Goal: Transaction & Acquisition: Download file/media

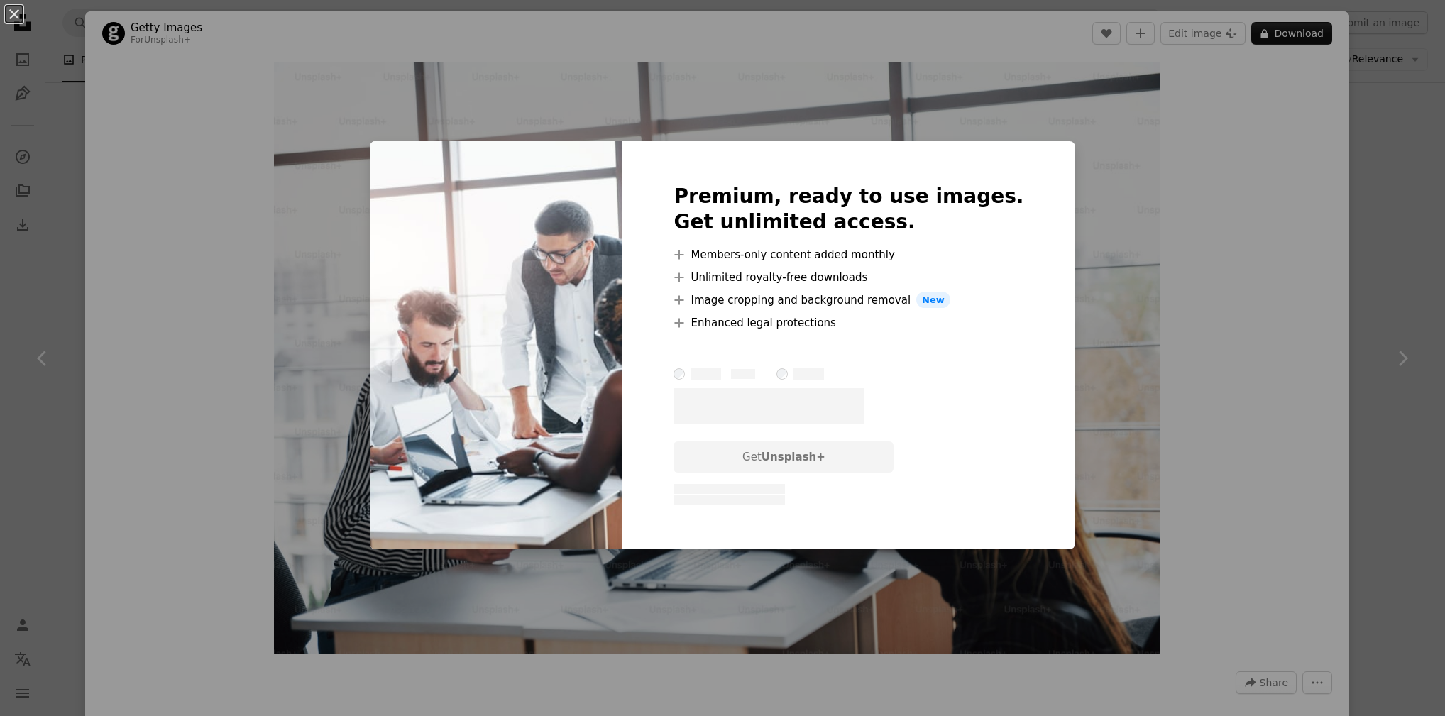
scroll to position [648, 0]
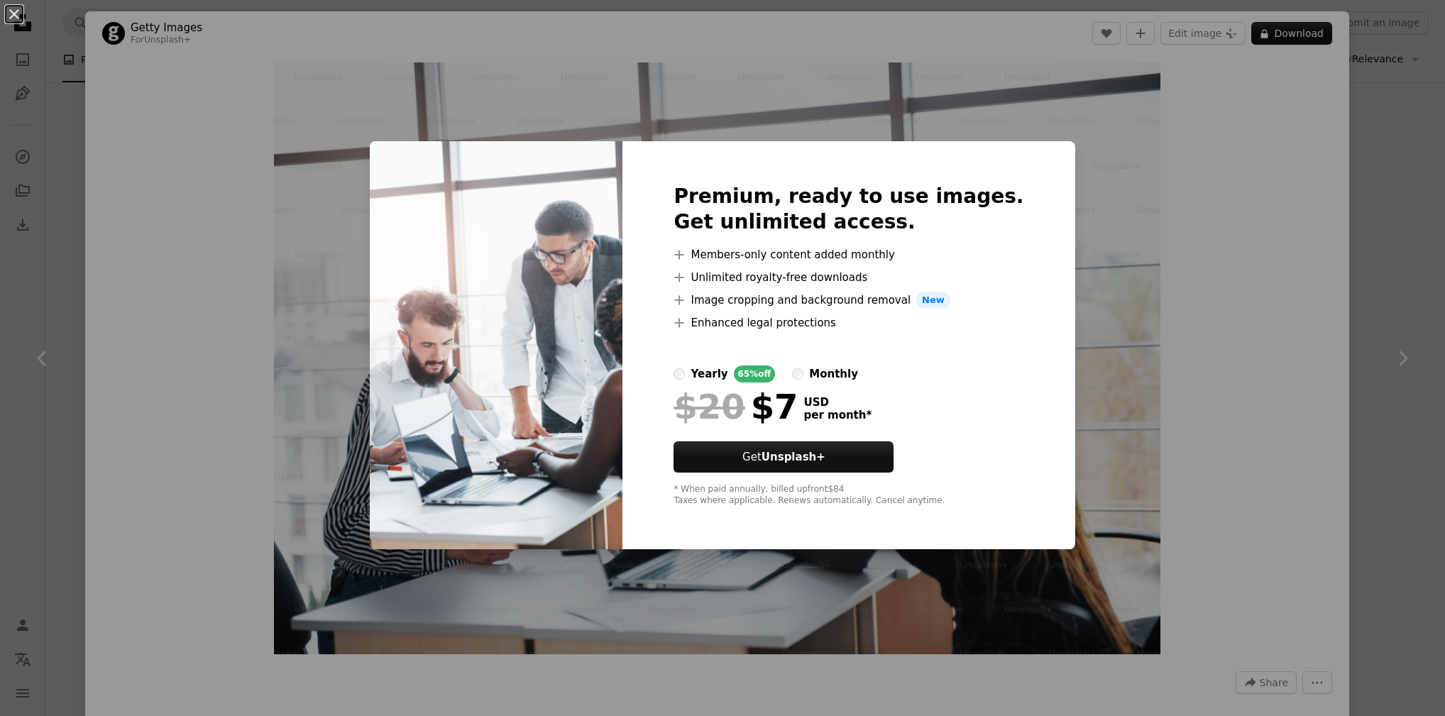
click at [242, 187] on div "An X shape Premium, ready to use images. Get unlimited access. A plus sign Memb…" at bounding box center [722, 358] width 1445 height 716
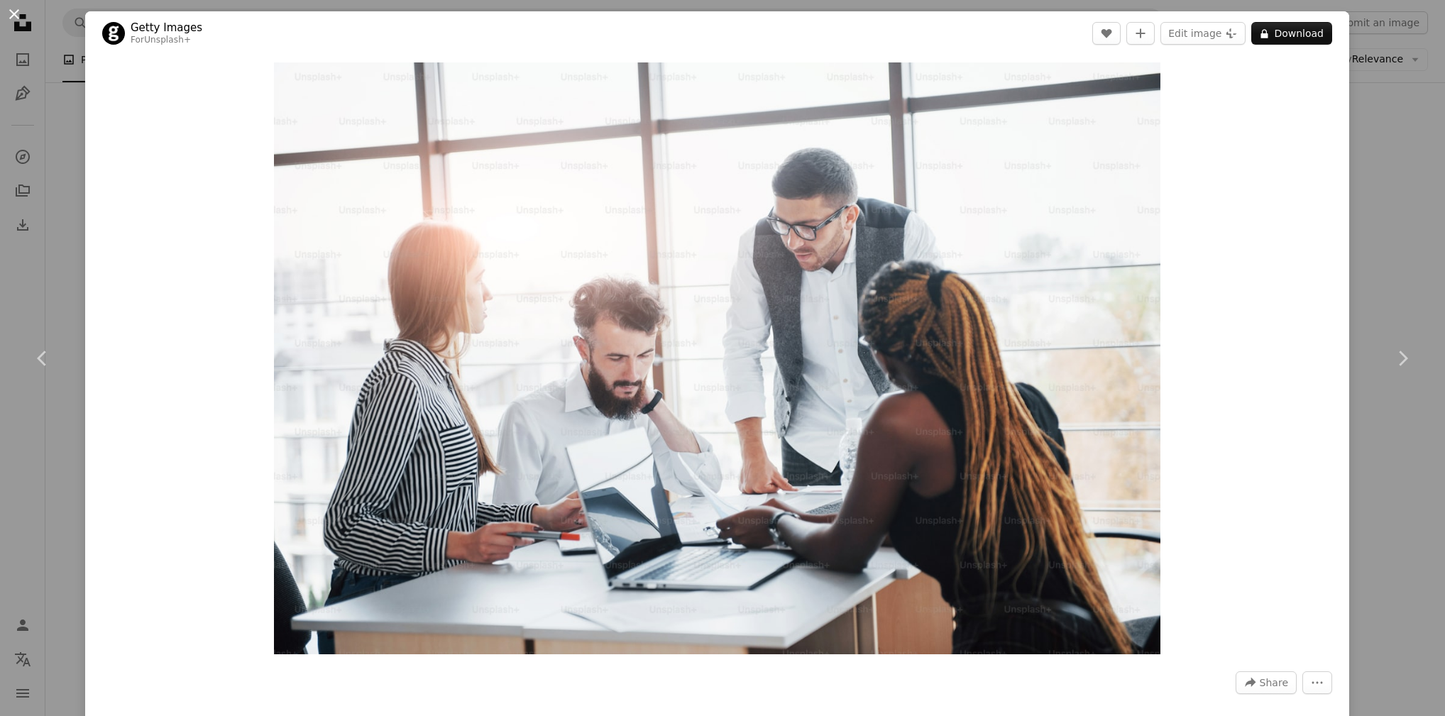
click at [18, 13] on button "An X shape" at bounding box center [14, 14] width 17 height 17
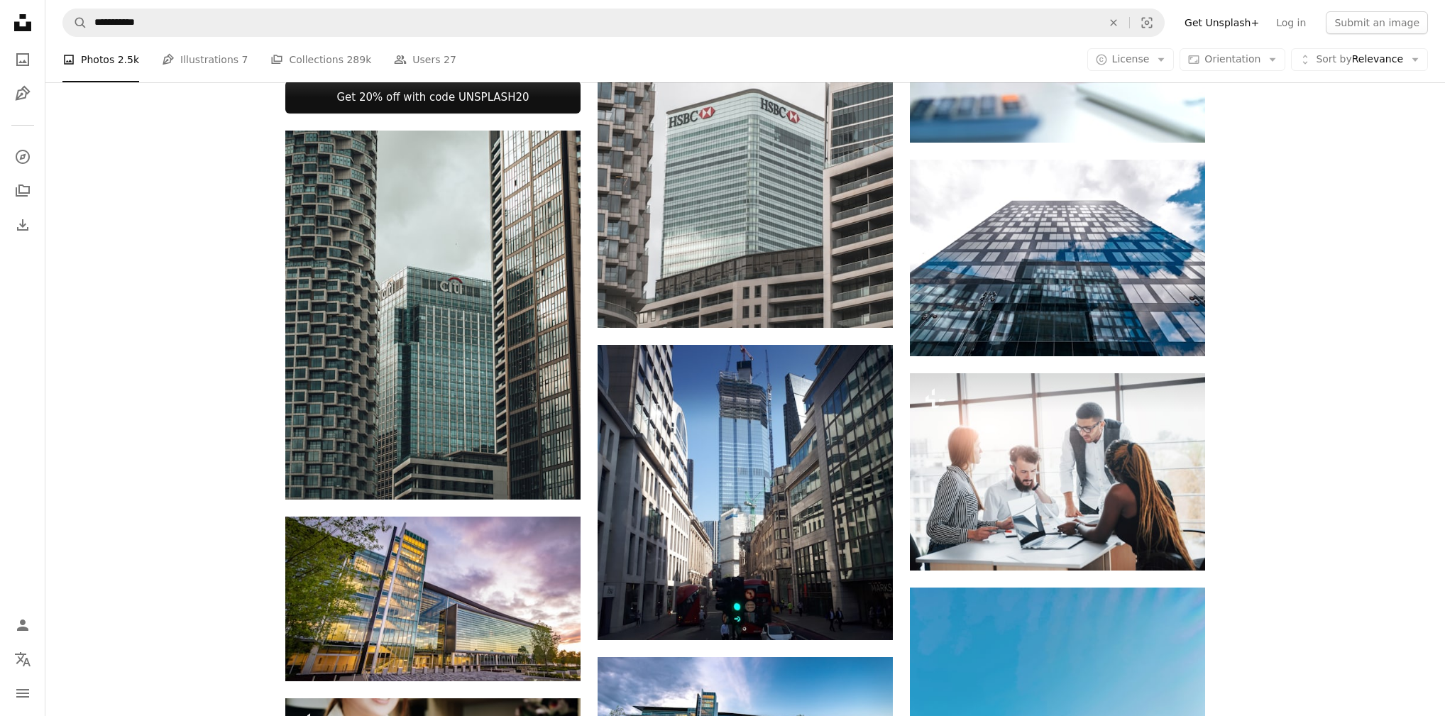
click at [17, 21] on icon "Unsplash logo Unsplash Home" at bounding box center [23, 23] width 28 height 28
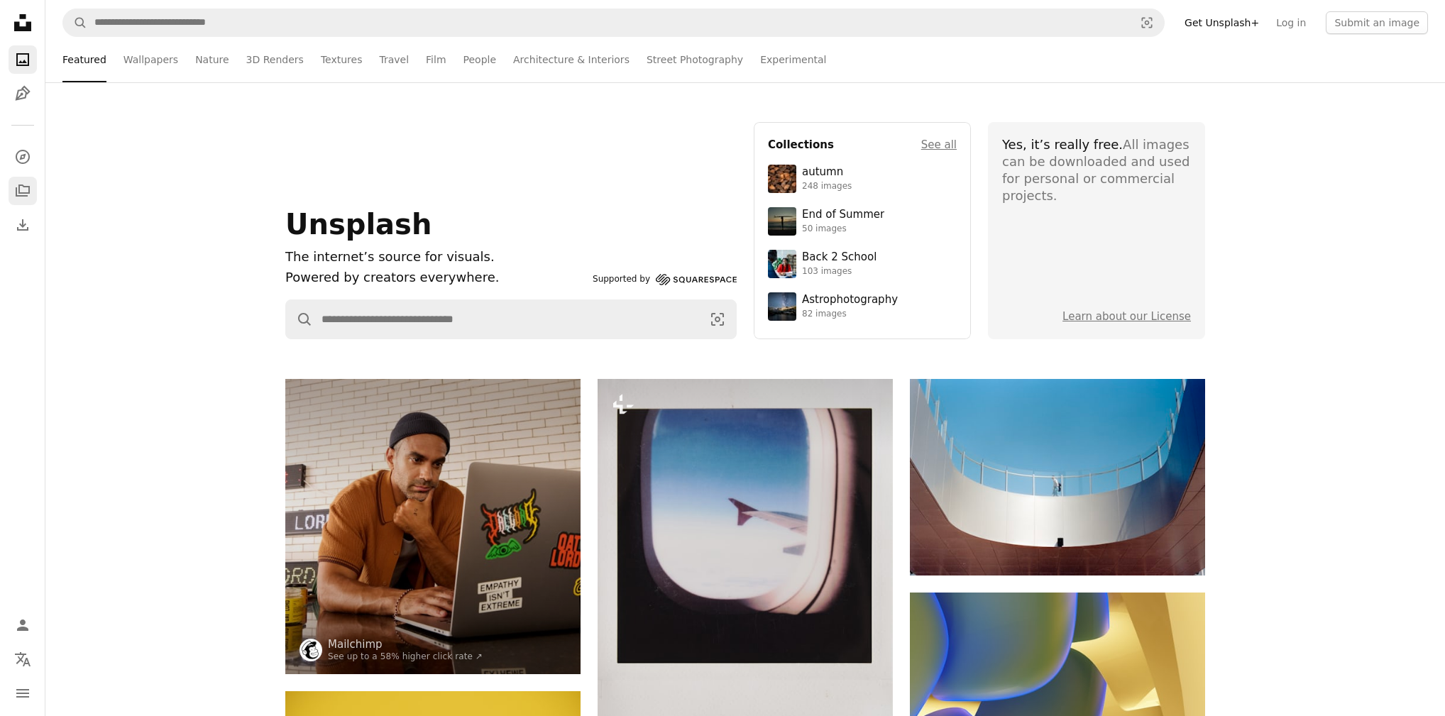
click at [26, 182] on icon "A stack of folders" at bounding box center [22, 190] width 17 height 17
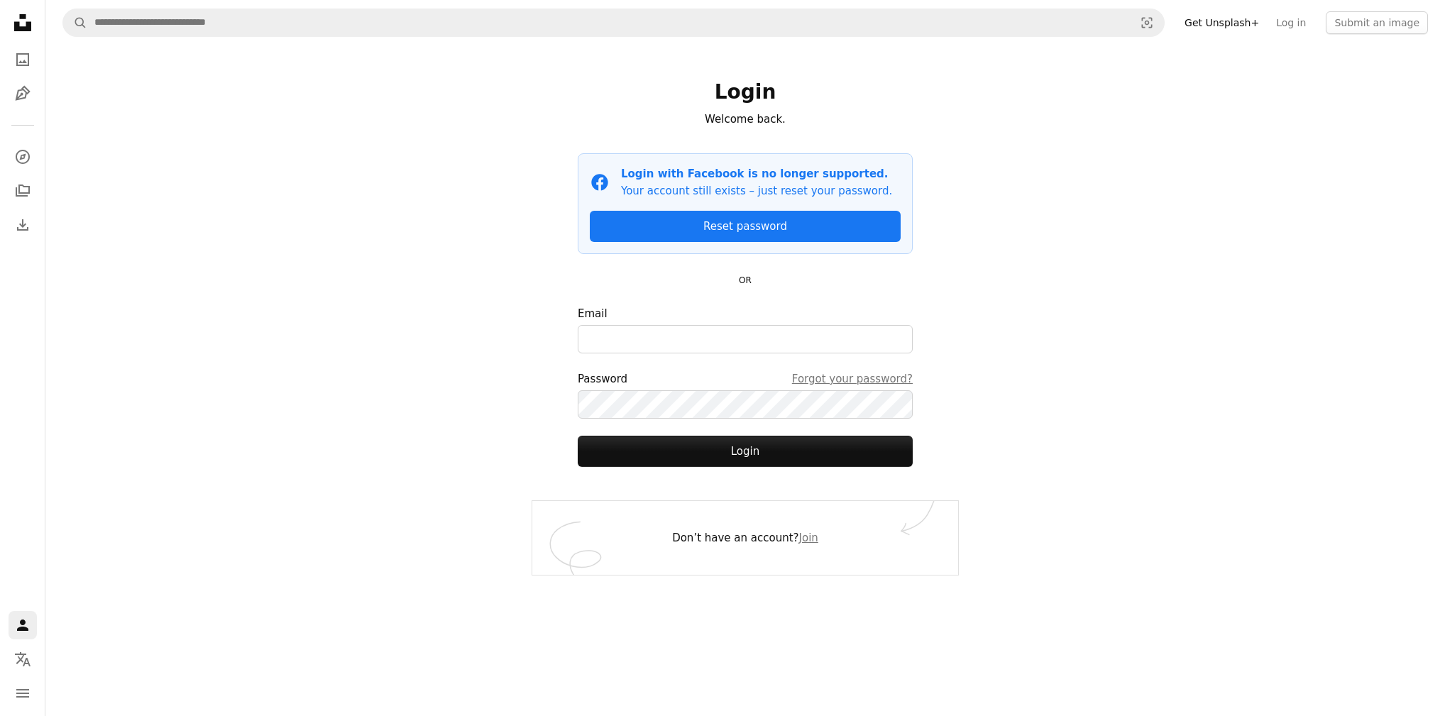
click at [25, 18] on icon at bounding box center [22, 22] width 17 height 17
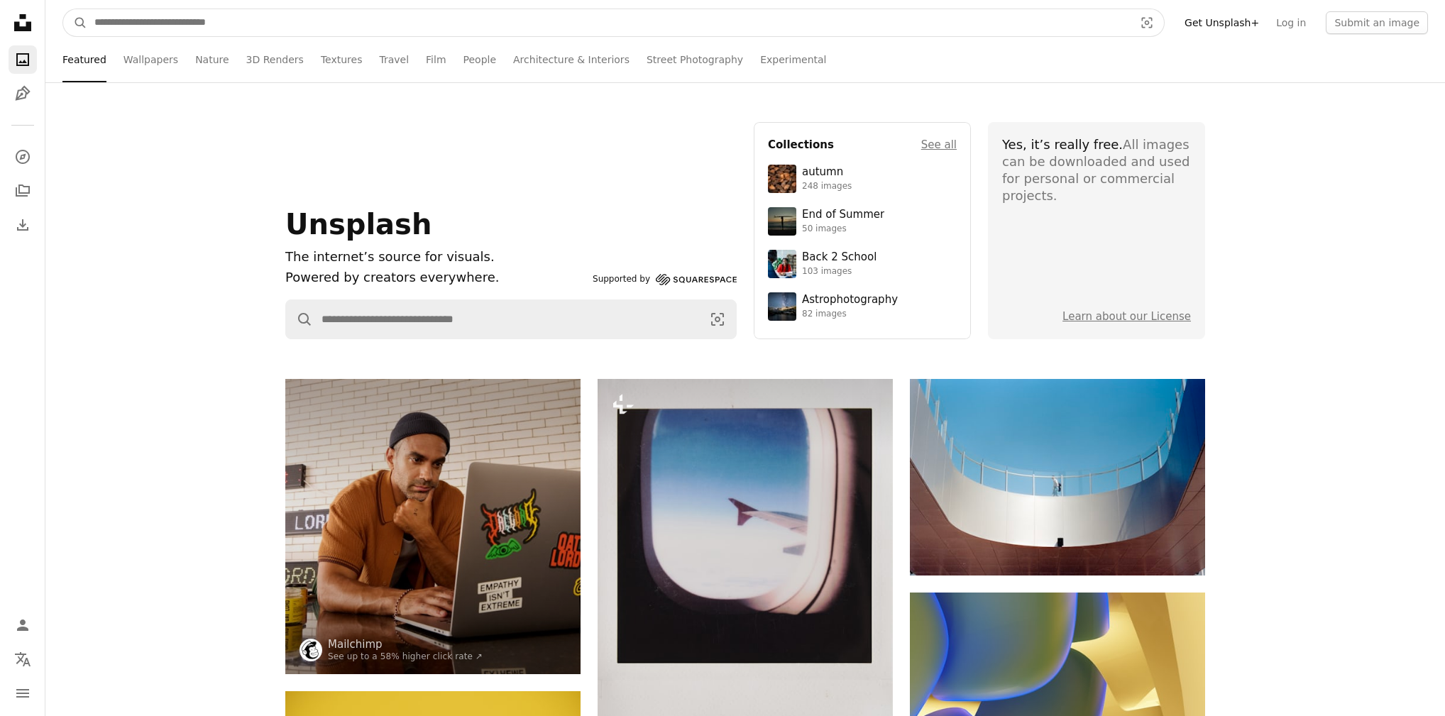
click at [213, 26] on input "Find visuals sitewide" at bounding box center [608, 22] width 1043 height 27
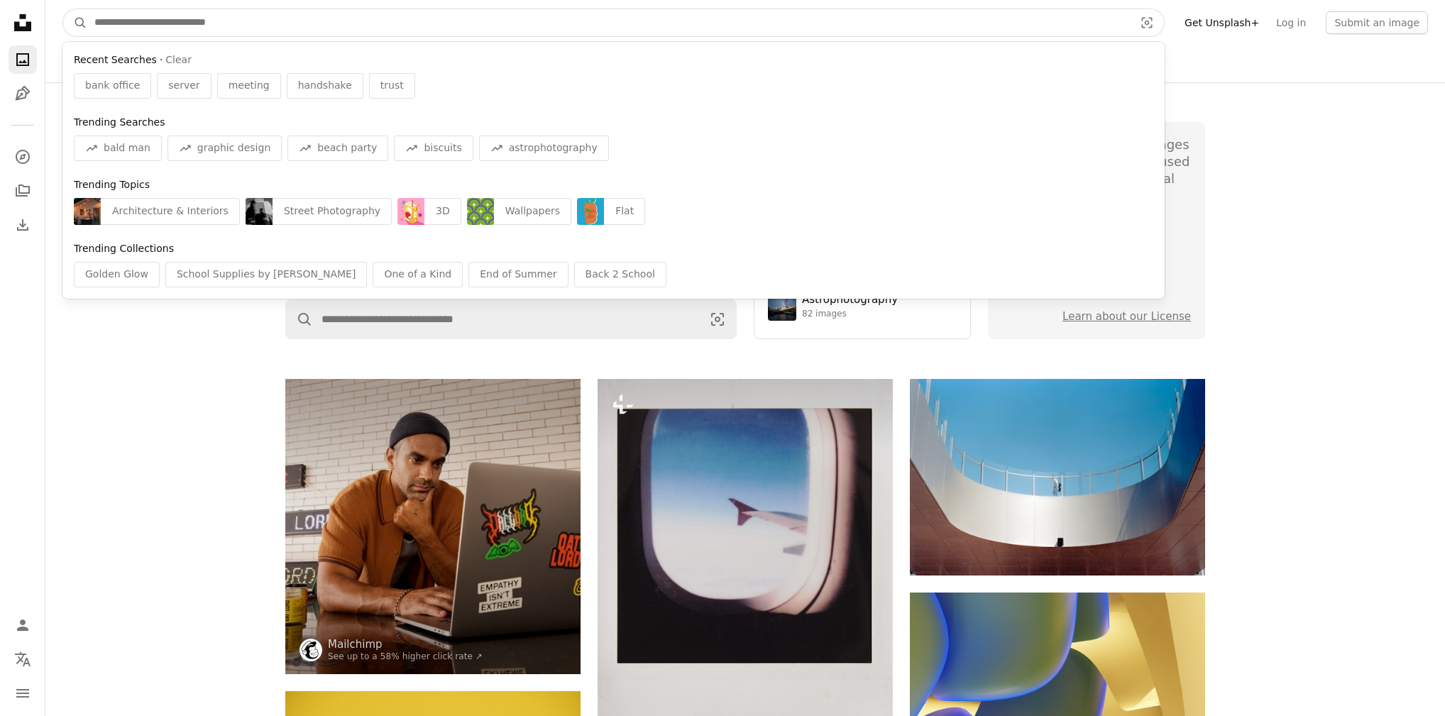
click at [187, 29] on input "Find visuals sitewide" at bounding box center [608, 22] width 1043 height 27
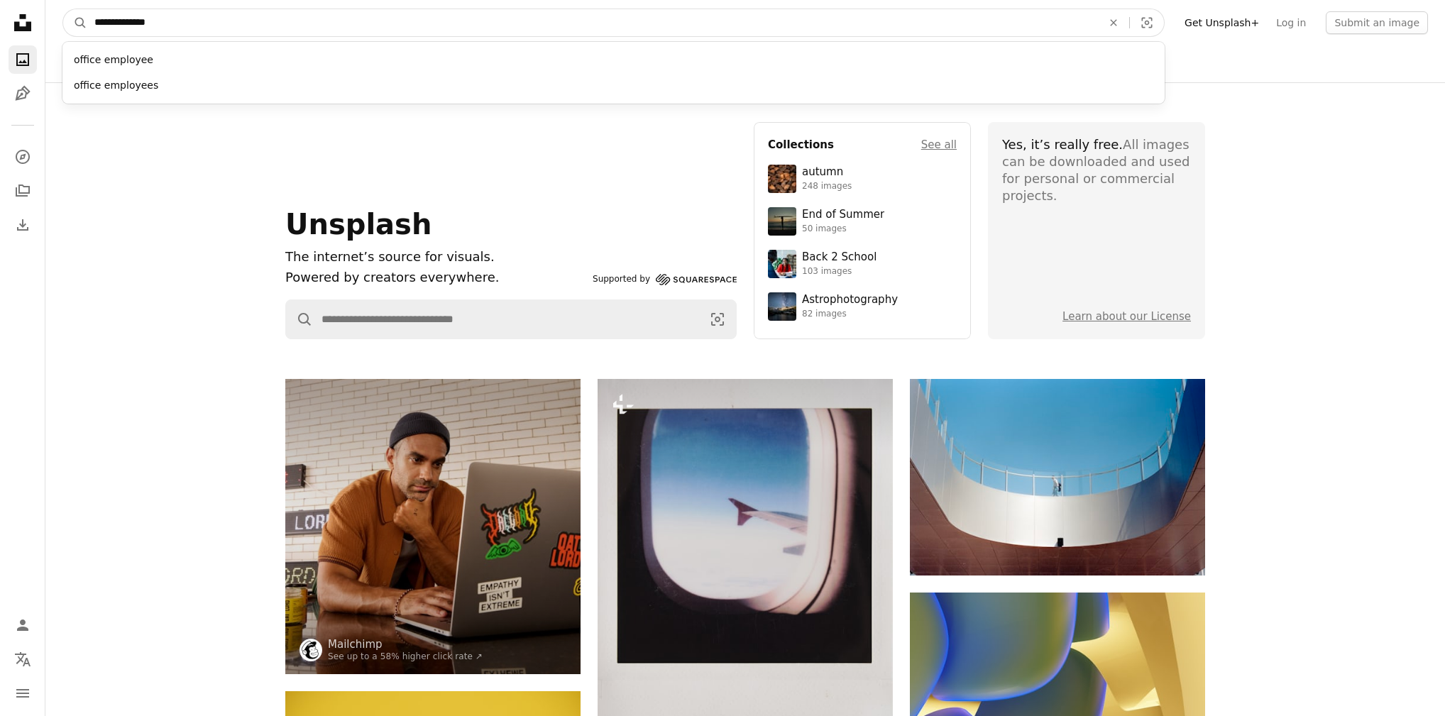
type input "**********"
click button "A magnifying glass" at bounding box center [75, 22] width 24 height 27
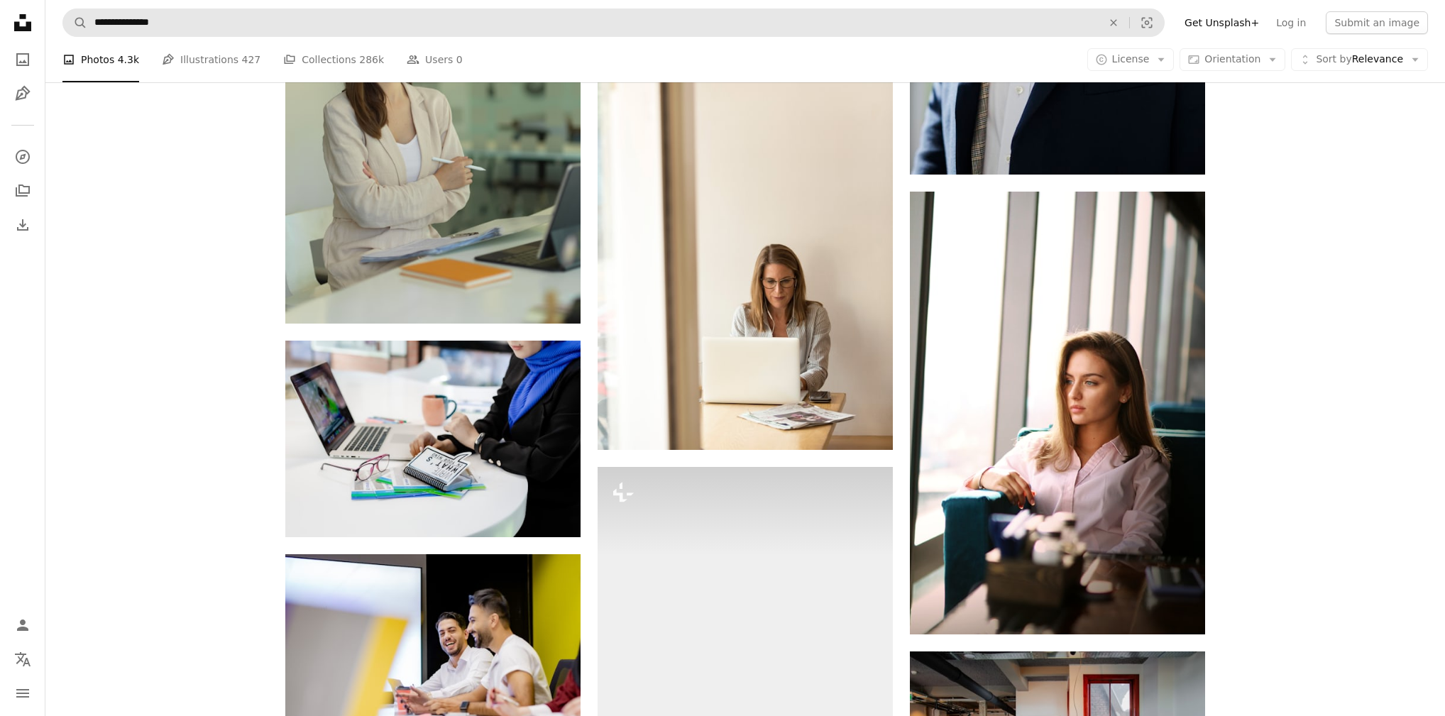
scroll to position [869, 0]
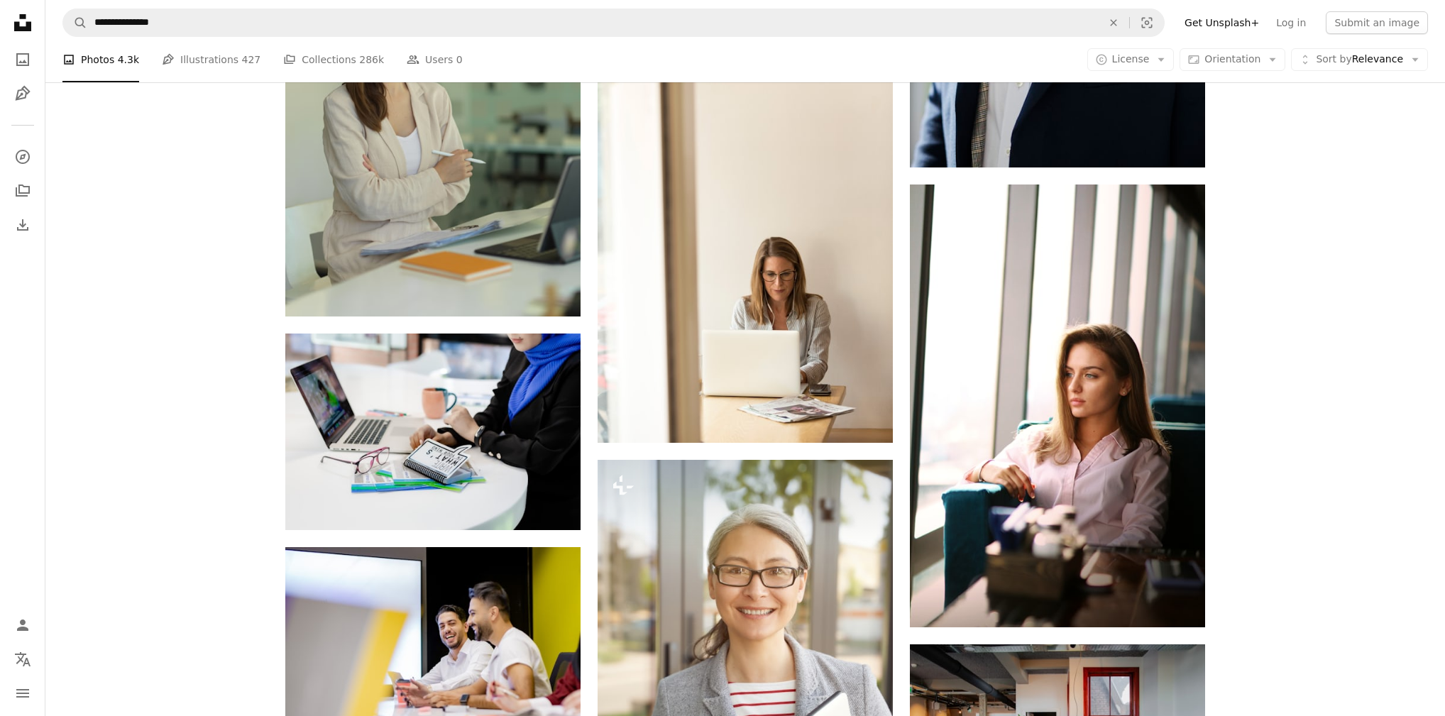
click at [174, 5] on nav "**********" at bounding box center [744, 22] width 1399 height 45
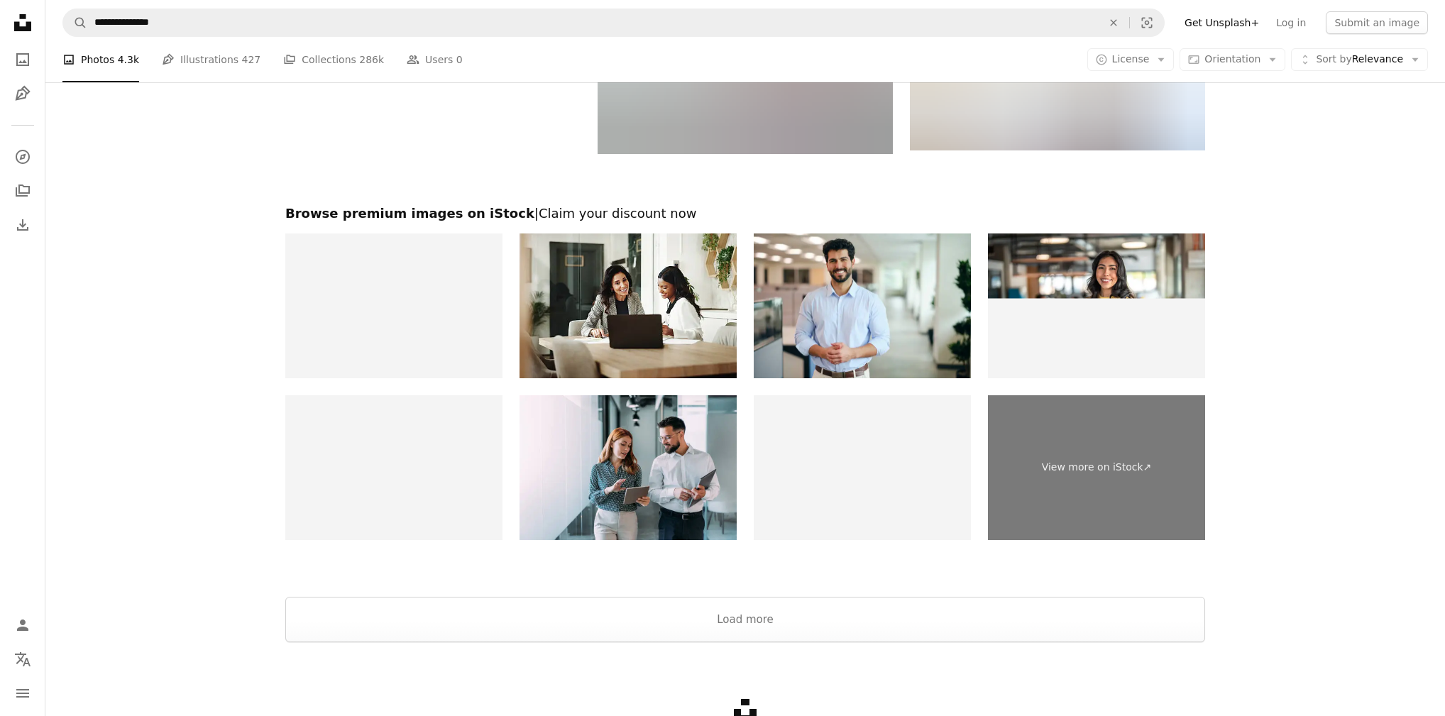
scroll to position [2458, 0]
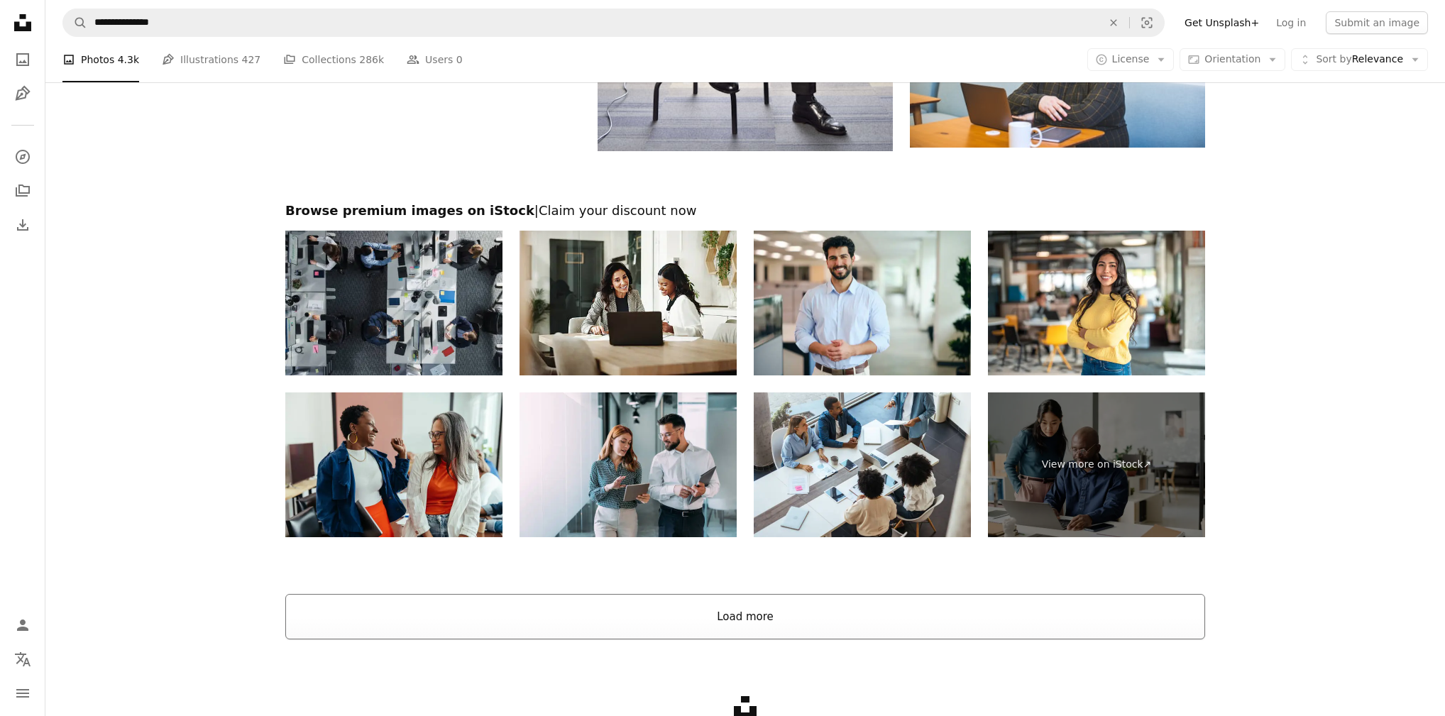
click at [739, 623] on button "Load more" at bounding box center [745, 616] width 920 height 45
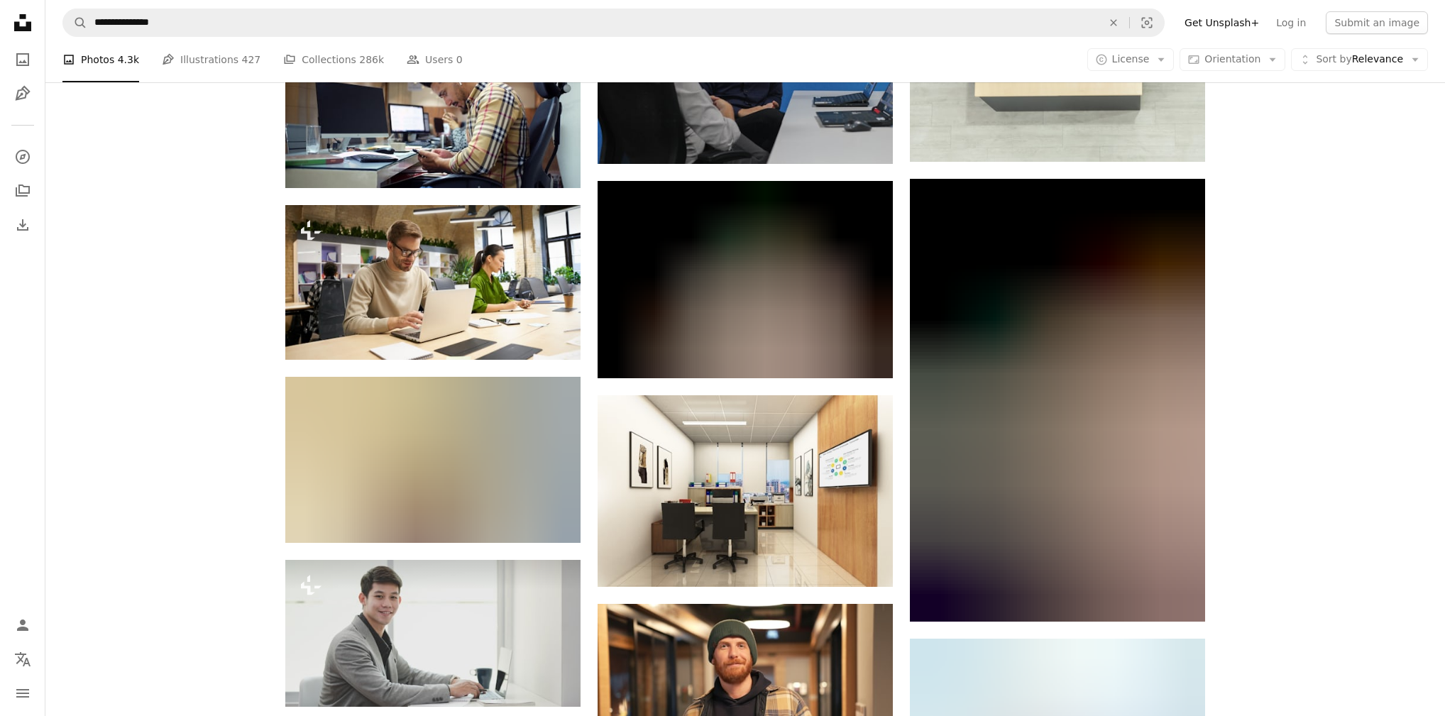
scroll to position [3089, 0]
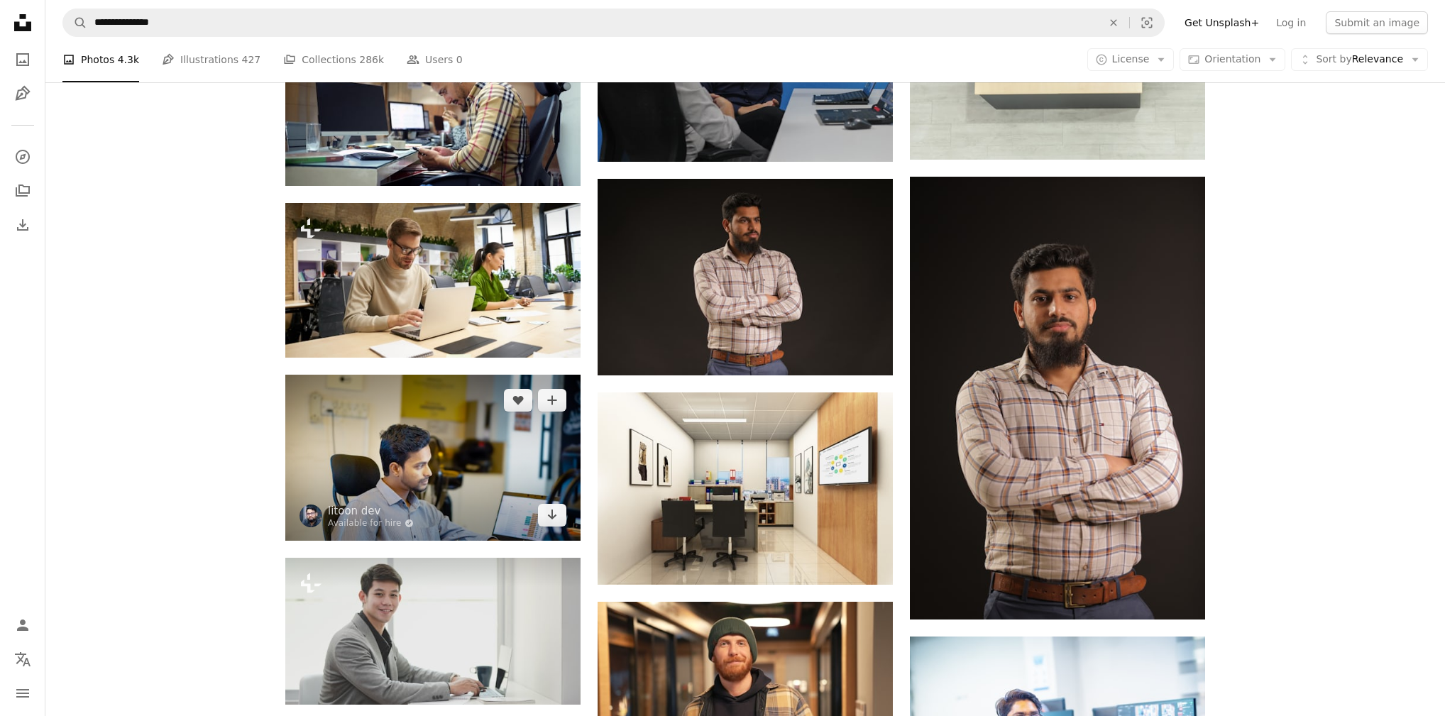
click at [457, 437] on img at bounding box center [432, 458] width 295 height 166
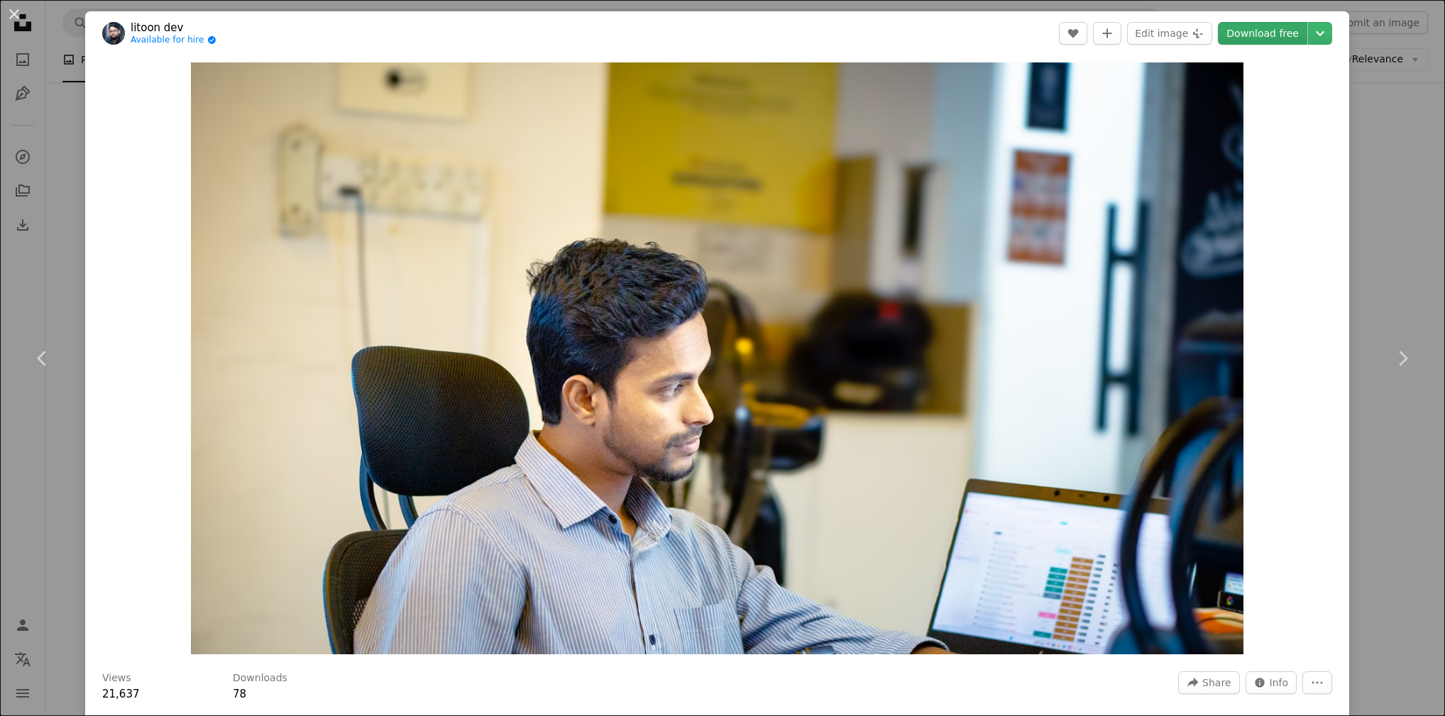
click at [1294, 29] on link "Download free" at bounding box center [1262, 33] width 89 height 23
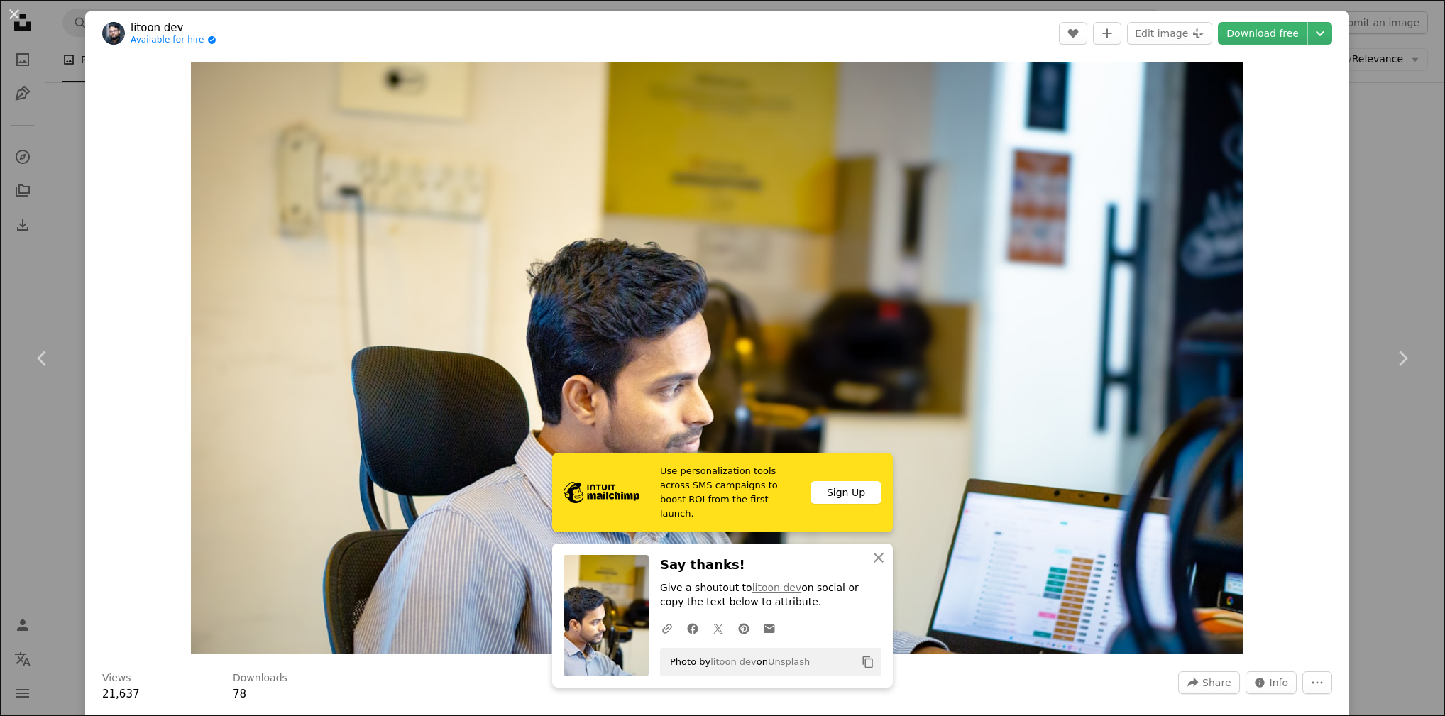
click at [16, 13] on button "An X shape" at bounding box center [14, 14] width 17 height 17
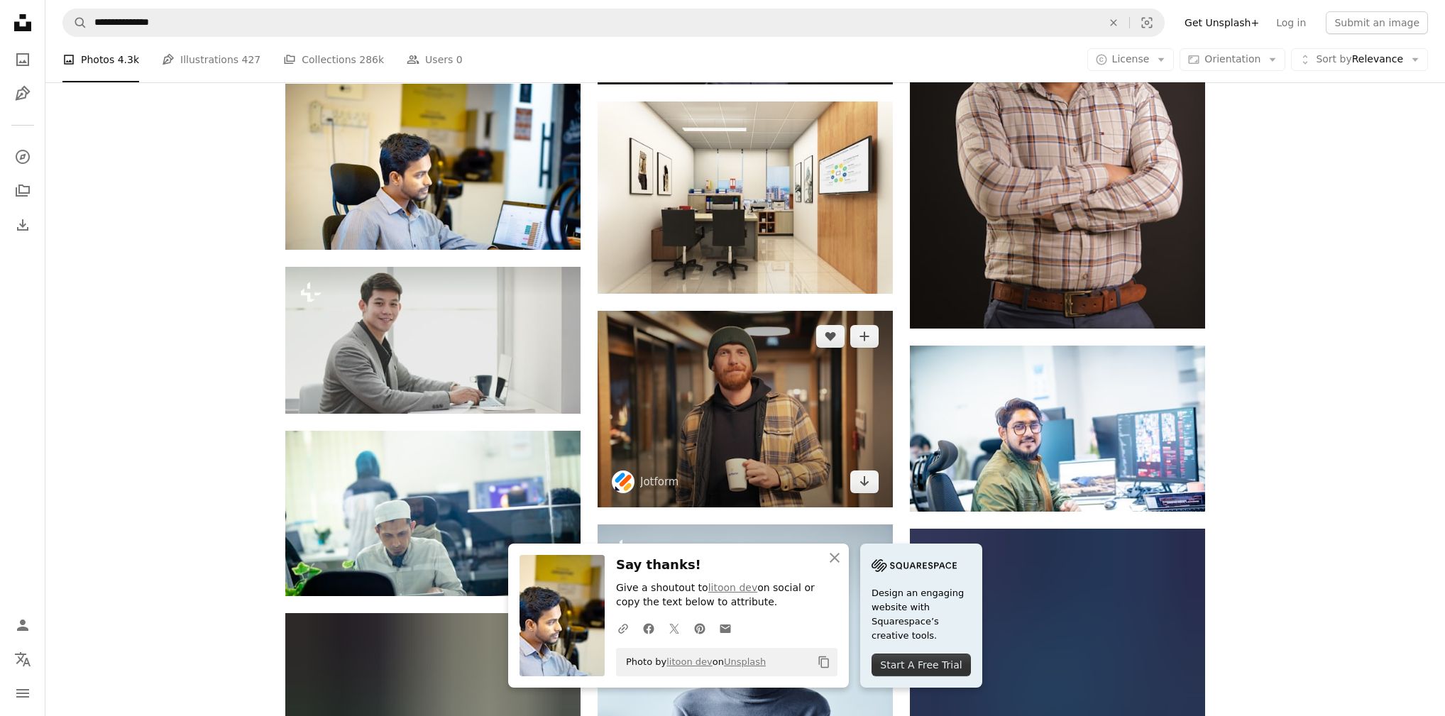
scroll to position [3392, 0]
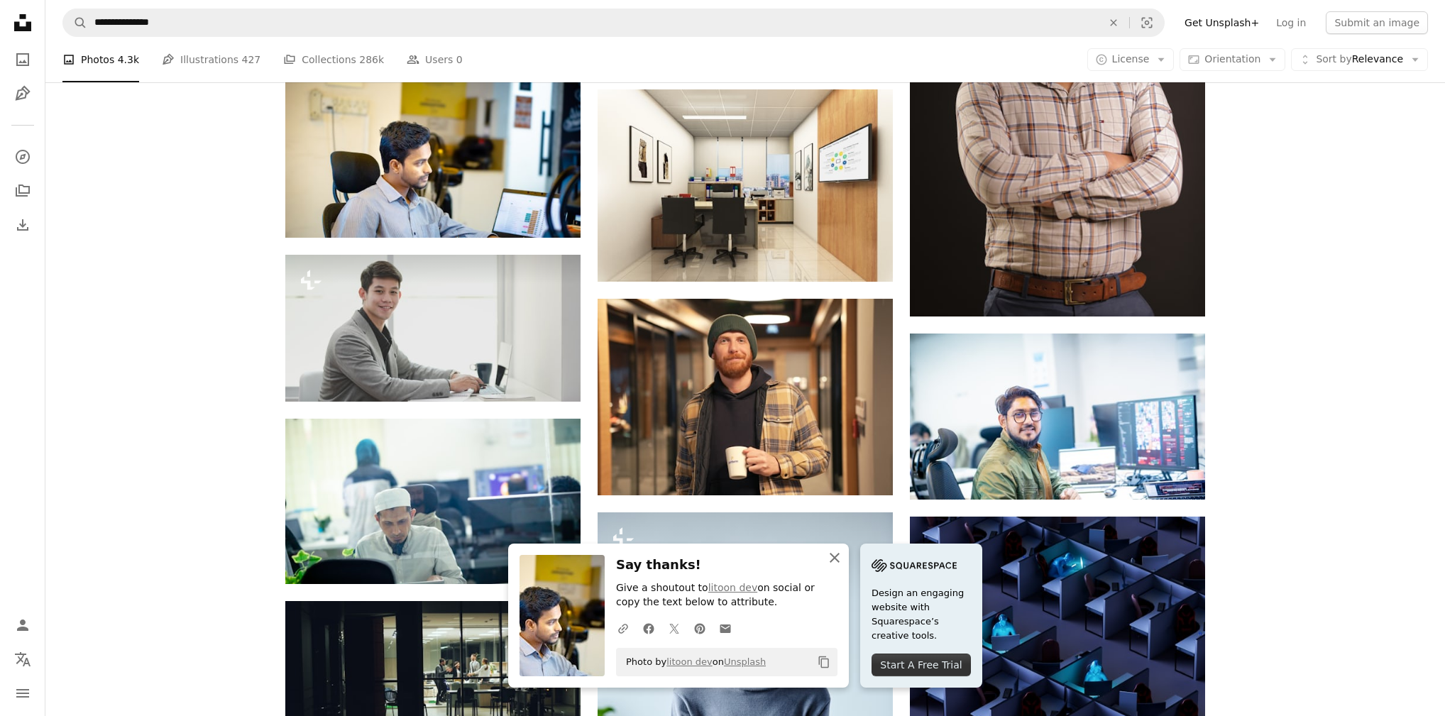
click at [840, 558] on icon "An X shape" at bounding box center [834, 557] width 17 height 17
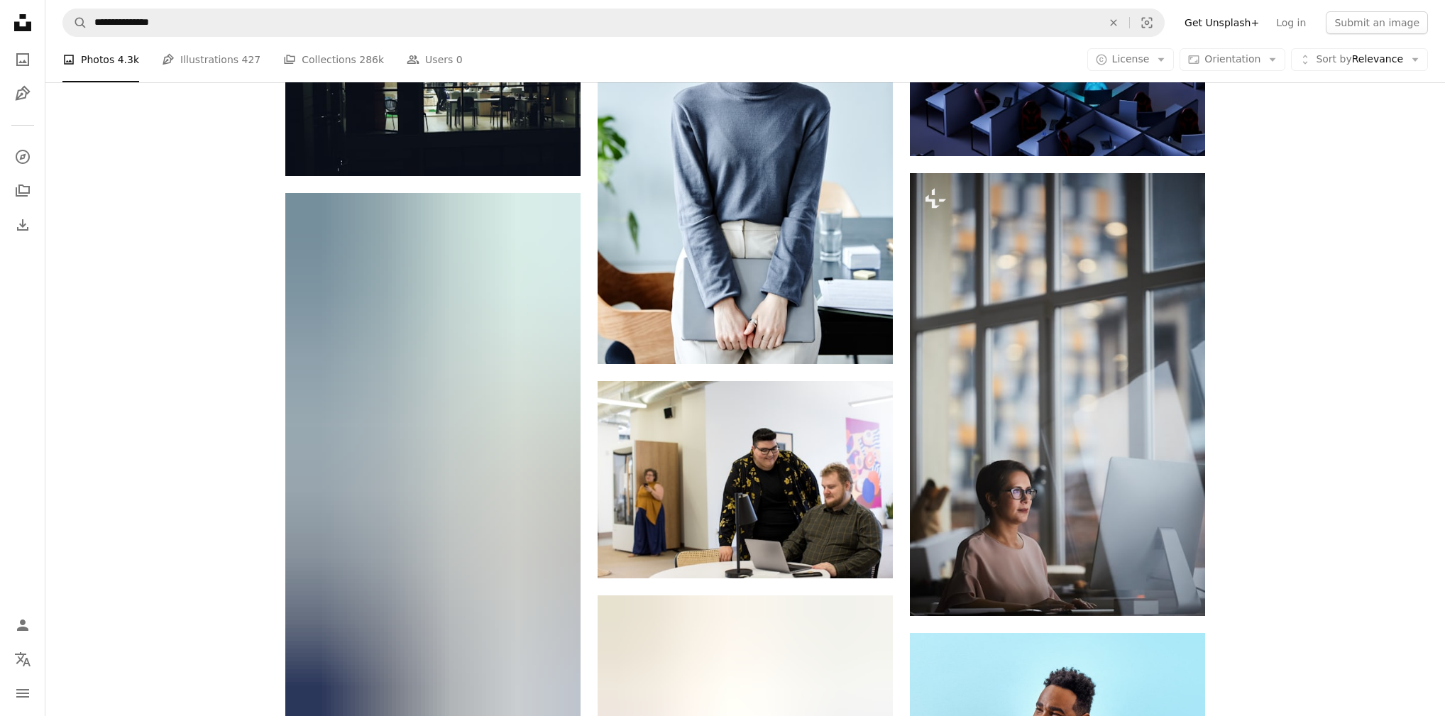
scroll to position [3986, 0]
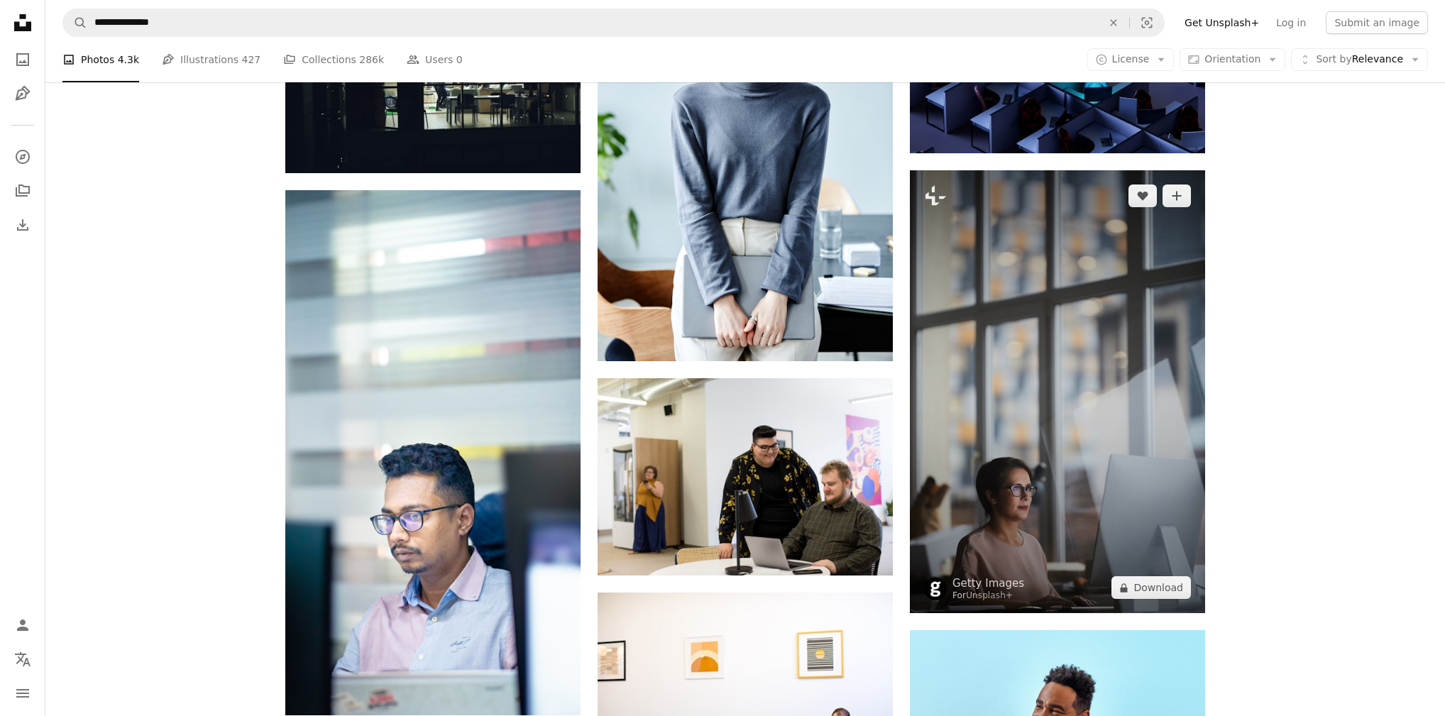
click at [1103, 499] on img at bounding box center [1057, 391] width 295 height 443
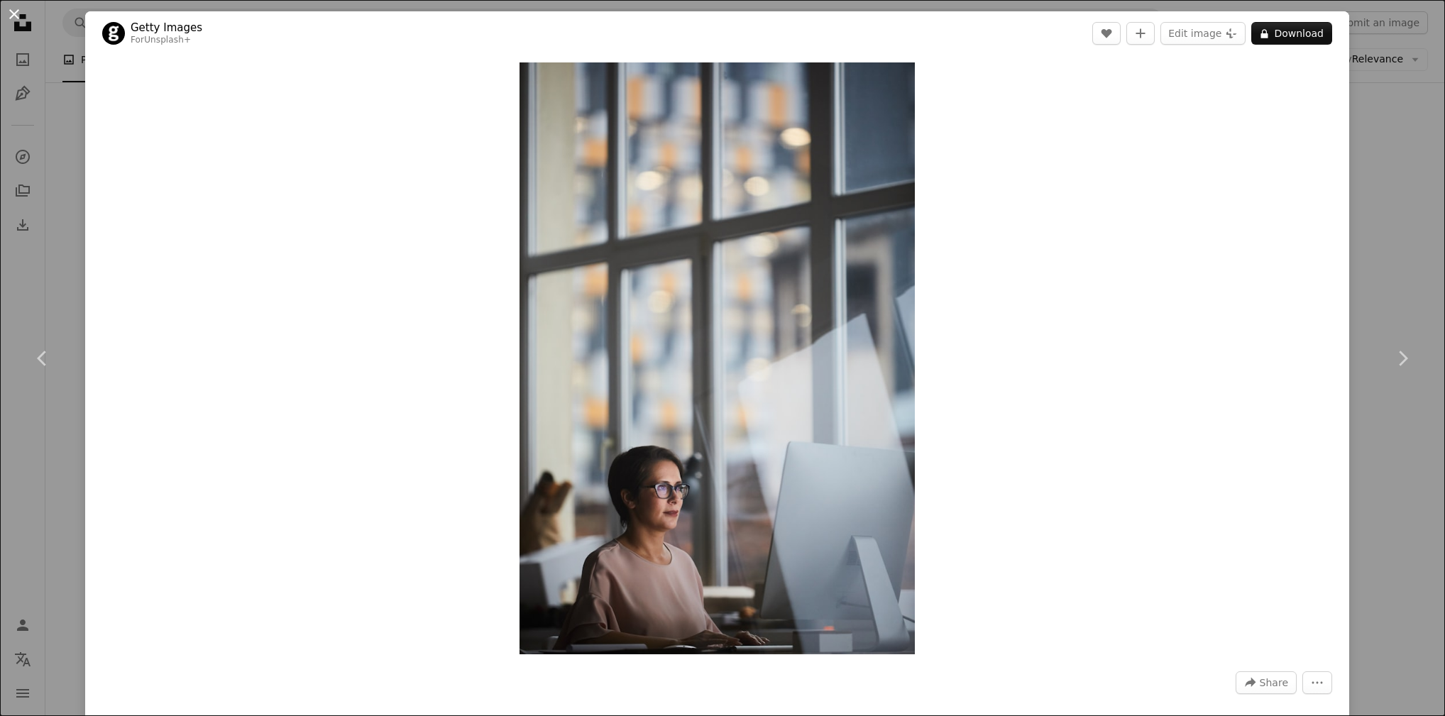
click at [16, 15] on button "An X shape" at bounding box center [14, 14] width 17 height 17
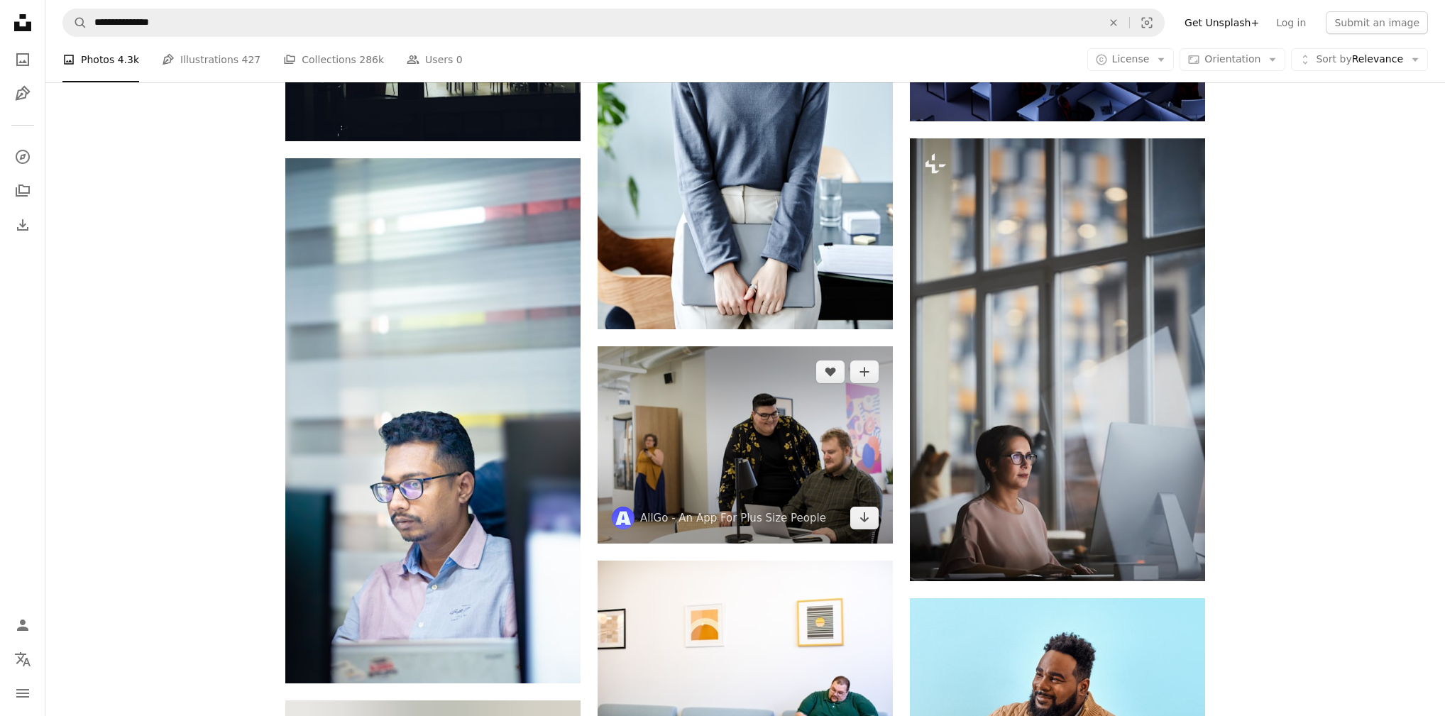
scroll to position [4015, 0]
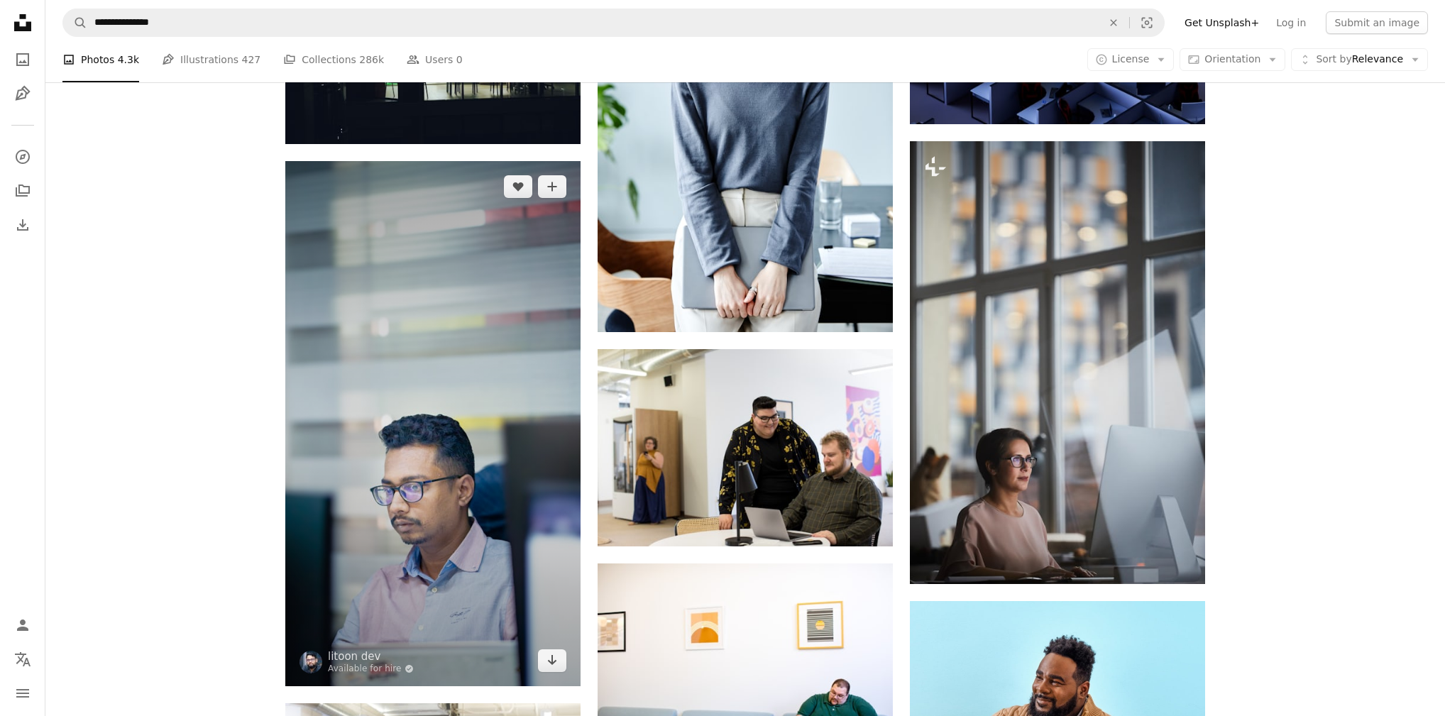
click at [456, 282] on img at bounding box center [432, 423] width 295 height 525
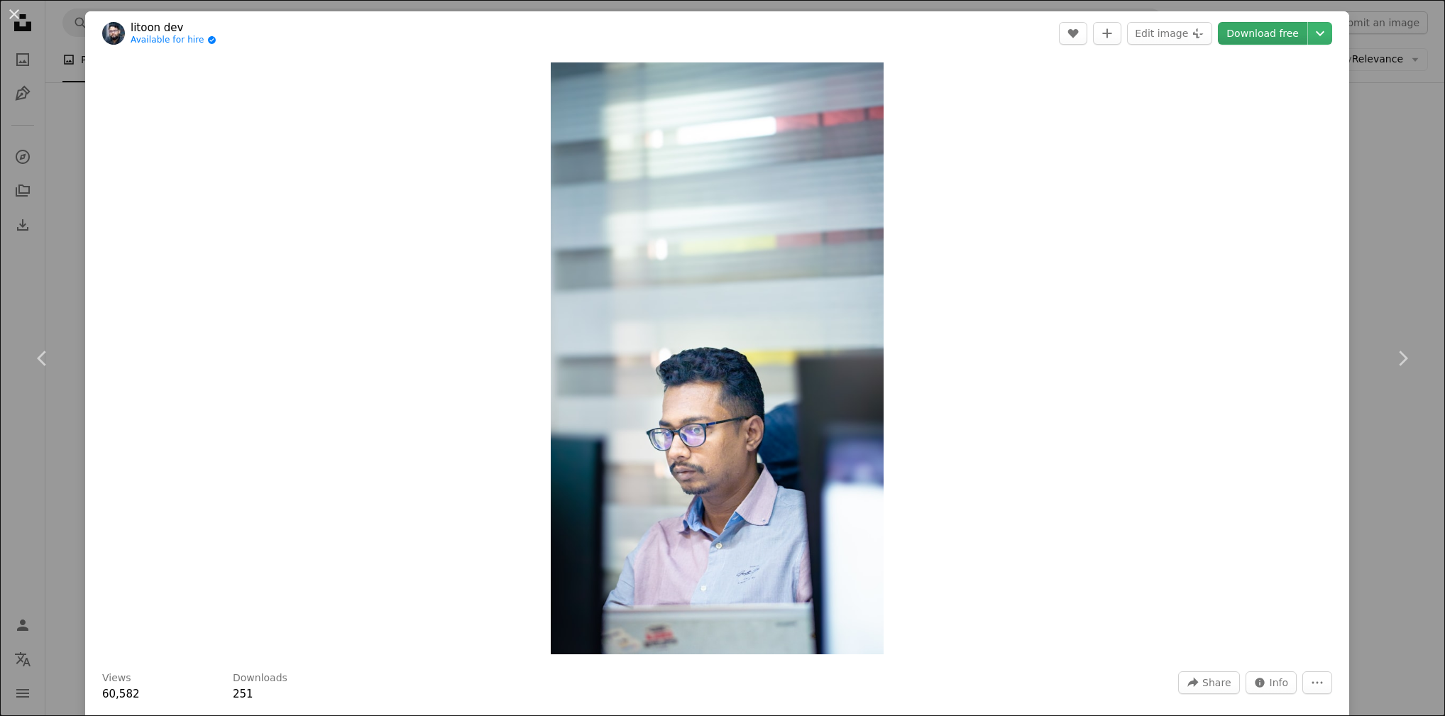
click at [1270, 34] on link "Download free" at bounding box center [1262, 33] width 89 height 23
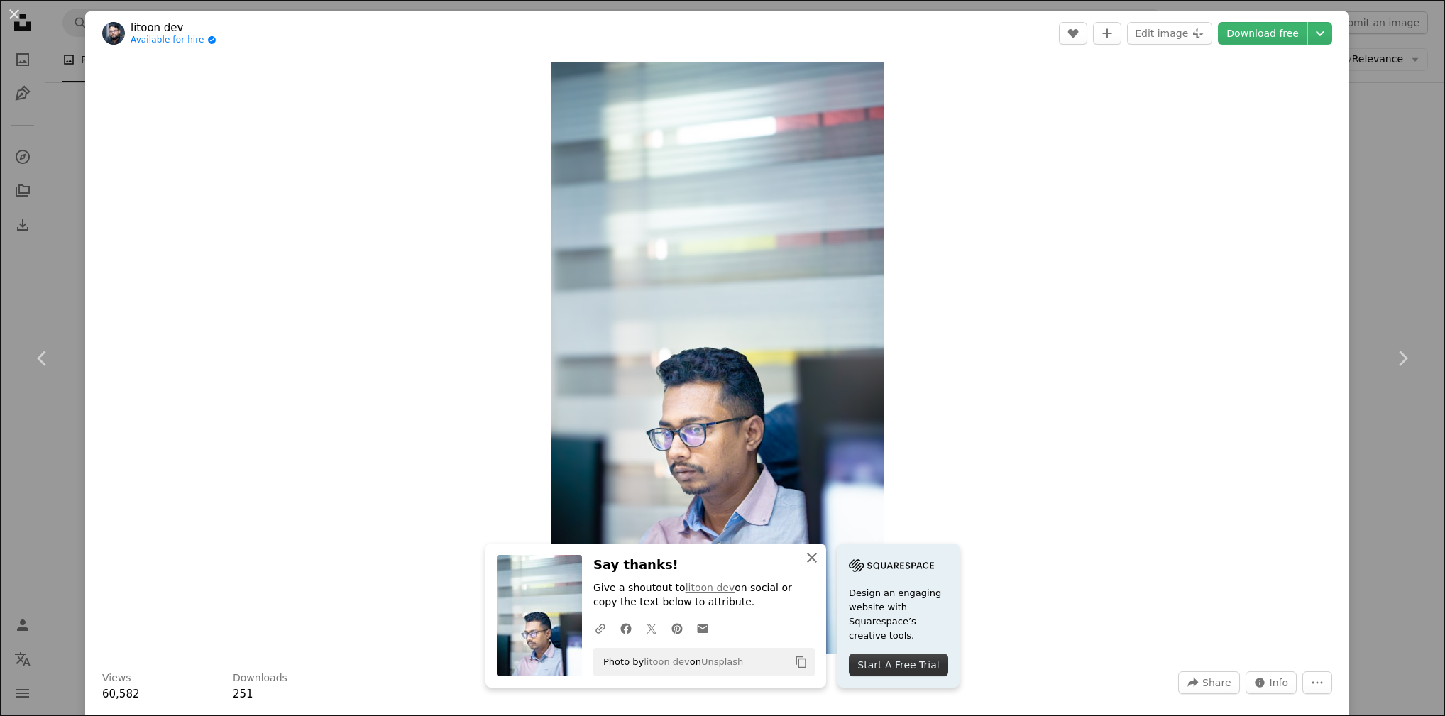
click at [811, 556] on icon "button" at bounding box center [812, 558] width 10 height 10
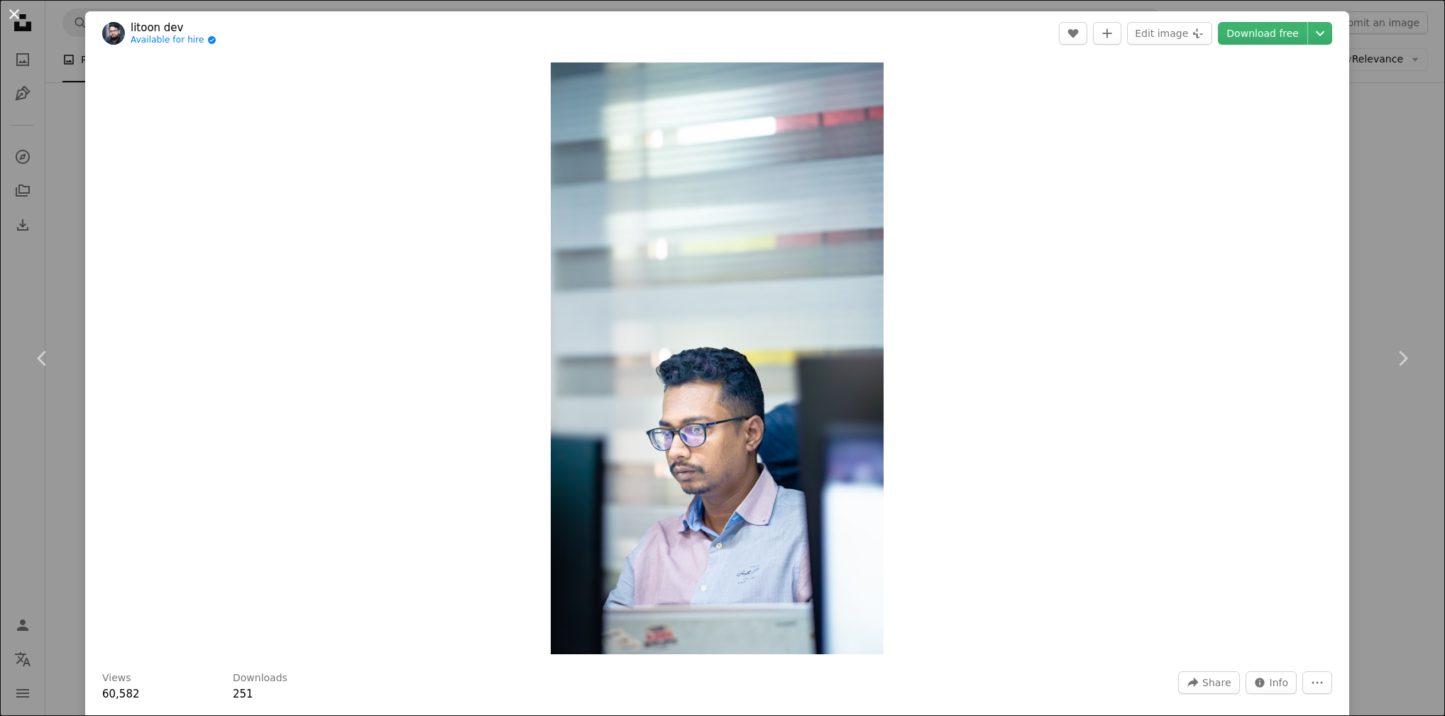
click at [16, 16] on button "An X shape" at bounding box center [14, 14] width 17 height 17
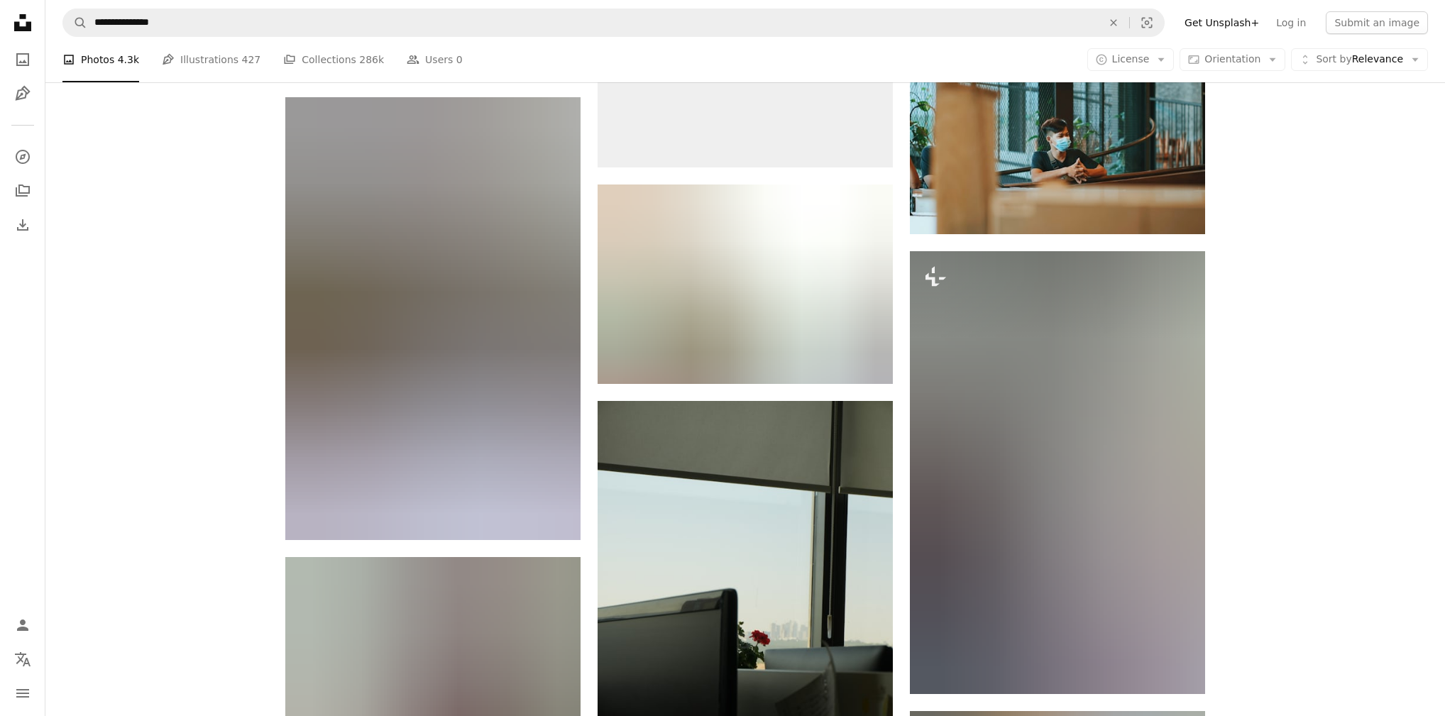
scroll to position [37629, 0]
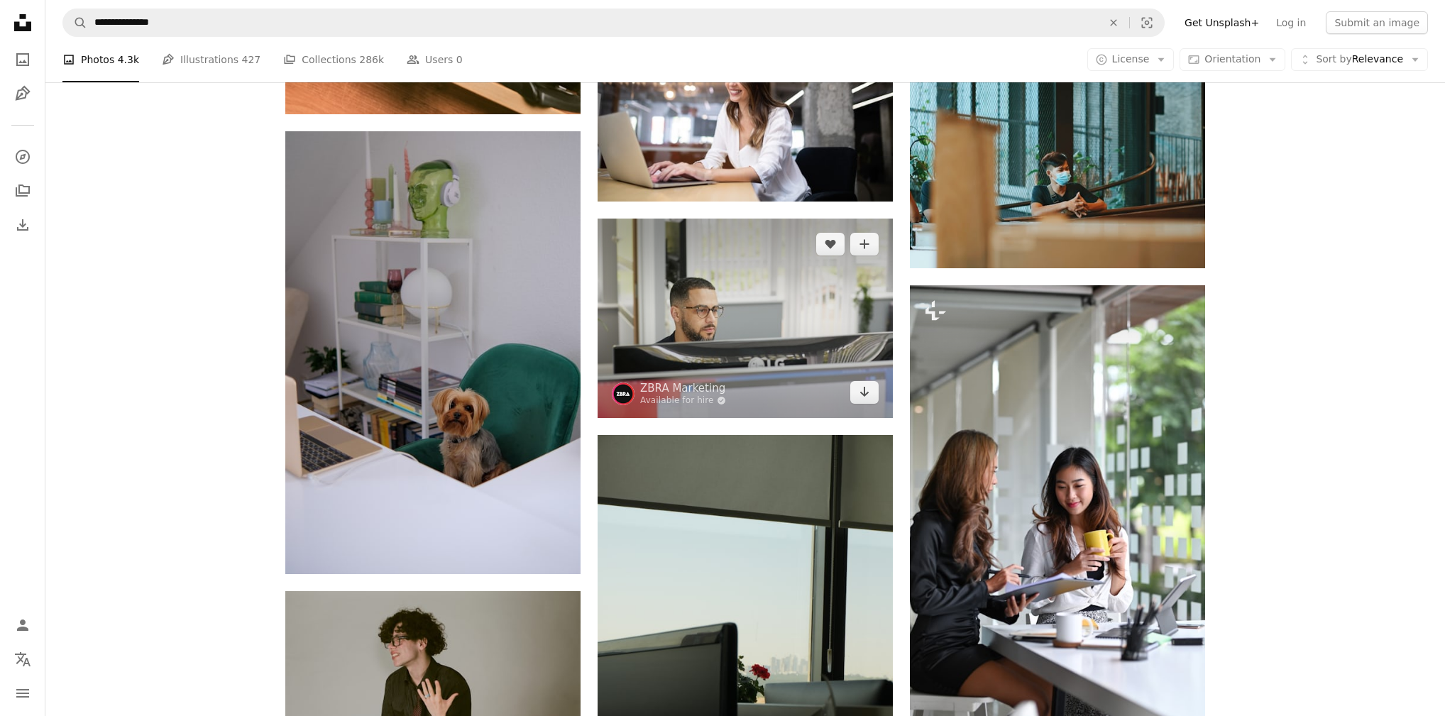
click at [727, 302] on img at bounding box center [745, 318] width 295 height 199
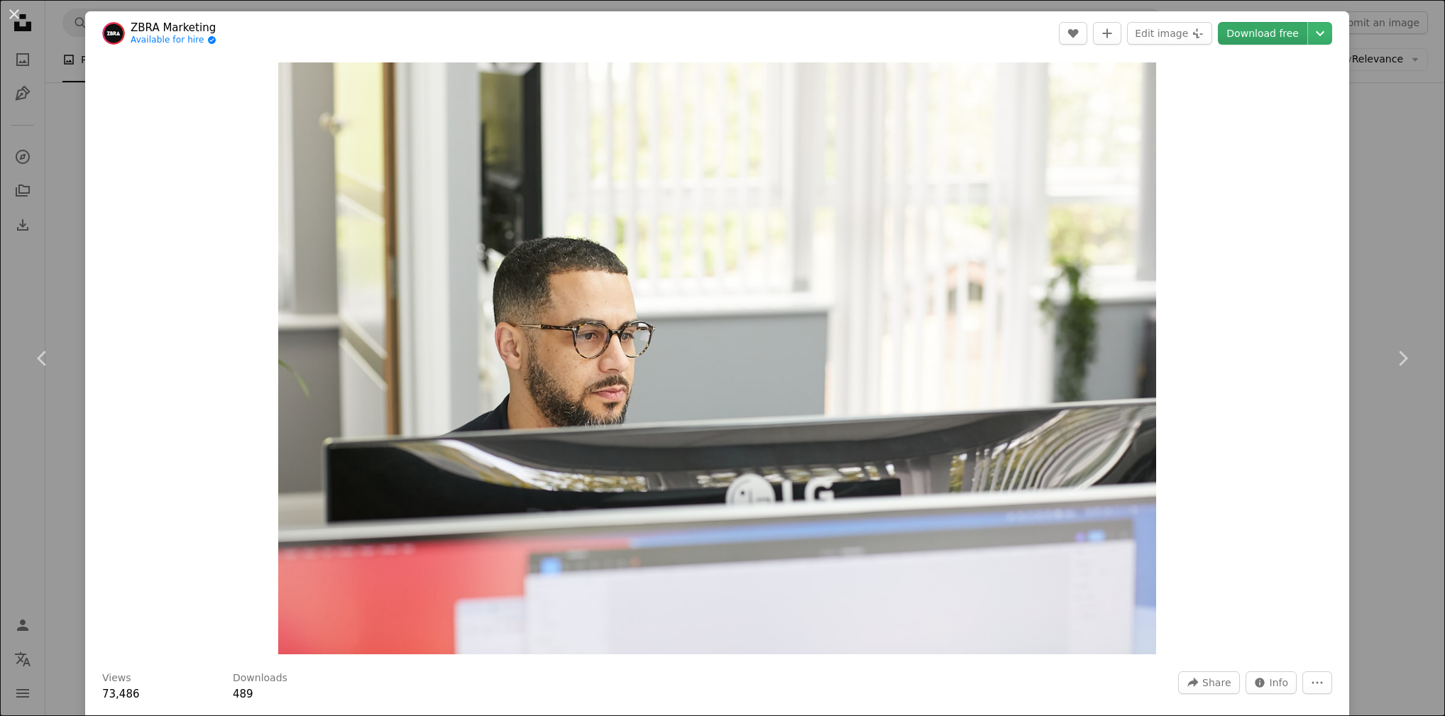
click at [1265, 33] on link "Download free" at bounding box center [1262, 33] width 89 height 23
